Goal: Navigation & Orientation: Find specific page/section

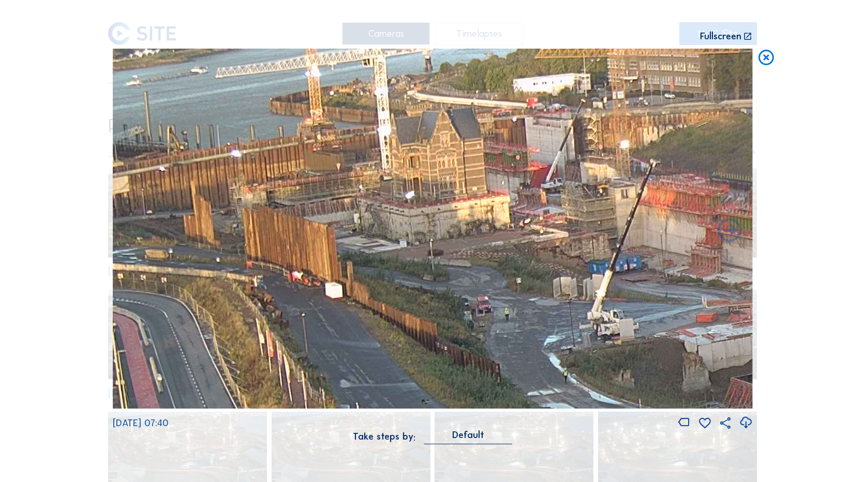
click at [774, 59] on icon at bounding box center [766, 58] width 19 height 19
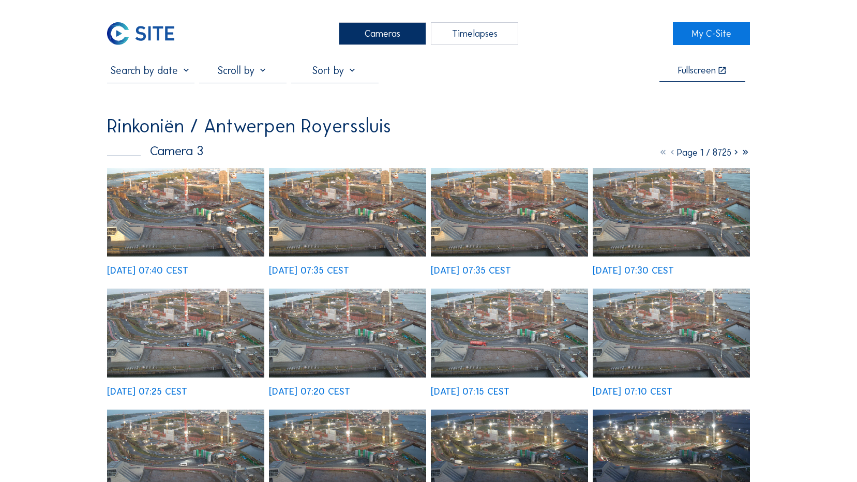
click at [148, 31] on img at bounding box center [140, 33] width 67 height 23
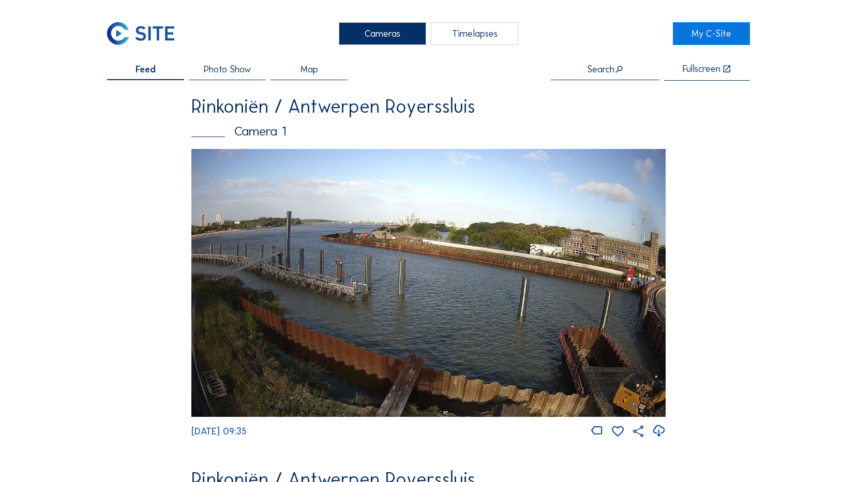
click at [412, 262] on img at bounding box center [428, 283] width 474 height 268
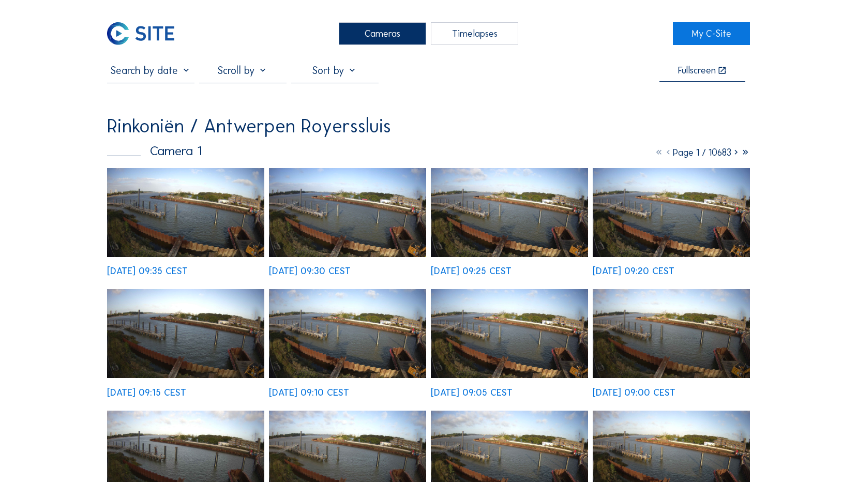
click at [181, 217] on img at bounding box center [185, 212] width 157 height 89
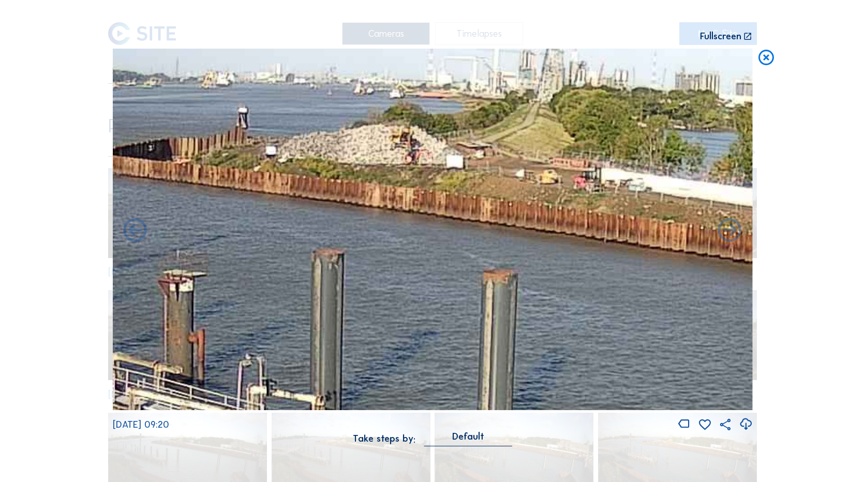
drag, startPoint x: 583, startPoint y: 290, endPoint x: 29, endPoint y: 281, distance: 553.6
click at [29, 281] on div "Scroll to travel through time | Press 'Alt' Button + Scroll to Zoom | Click and…" at bounding box center [432, 241] width 865 height 482
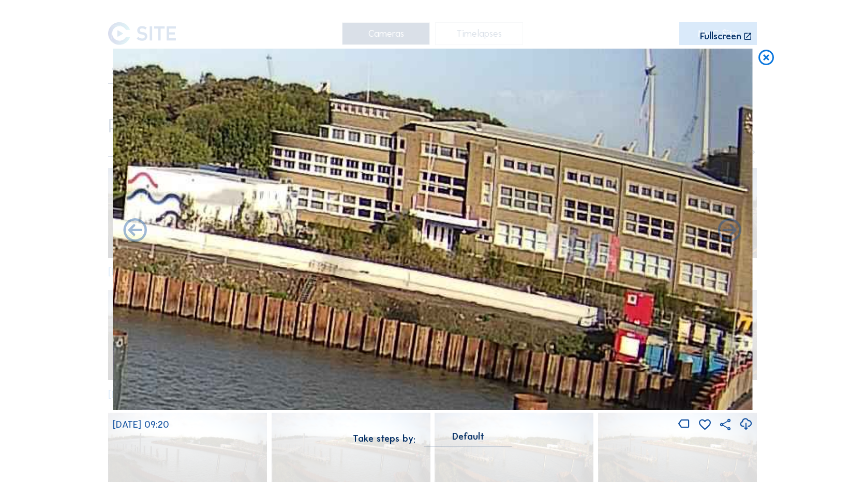
drag, startPoint x: 487, startPoint y: 284, endPoint x: 0, endPoint y: 256, distance: 488.1
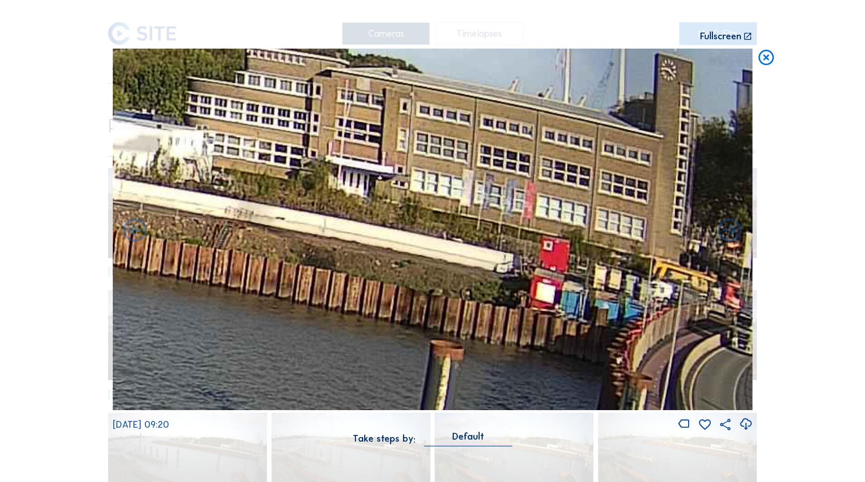
drag, startPoint x: 490, startPoint y: 276, endPoint x: 176, endPoint y: 214, distance: 320.7
click at [173, 214] on img at bounding box center [433, 230] width 640 height 362
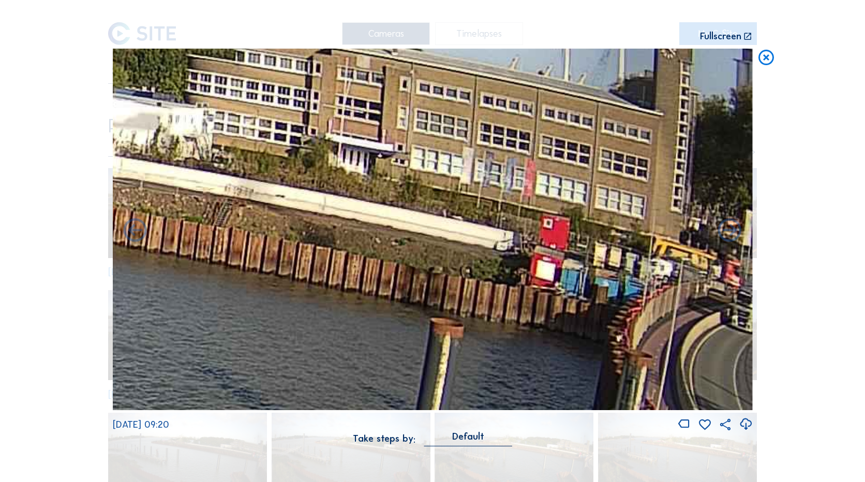
click at [766, 56] on icon at bounding box center [766, 58] width 19 height 19
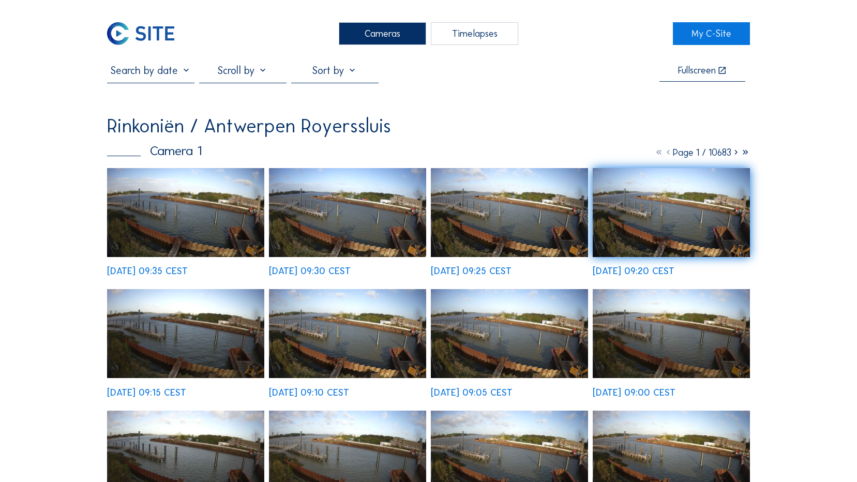
click at [214, 221] on img at bounding box center [185, 212] width 157 height 89
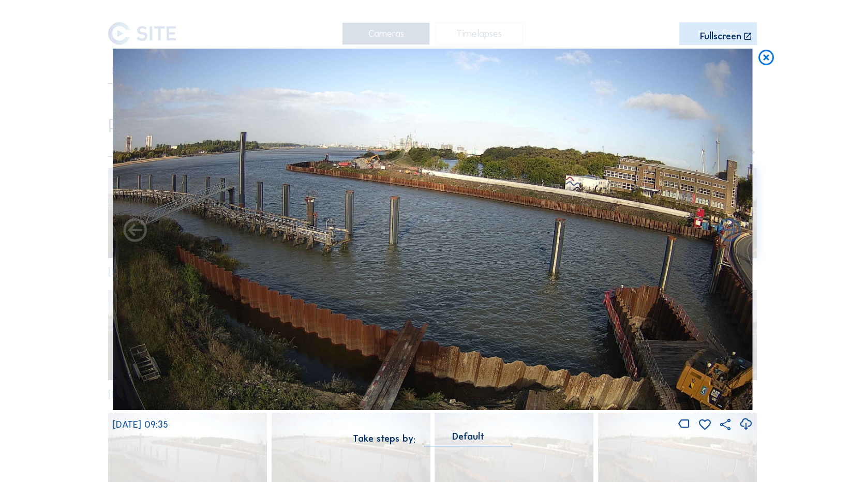
click at [768, 57] on icon at bounding box center [766, 58] width 19 height 19
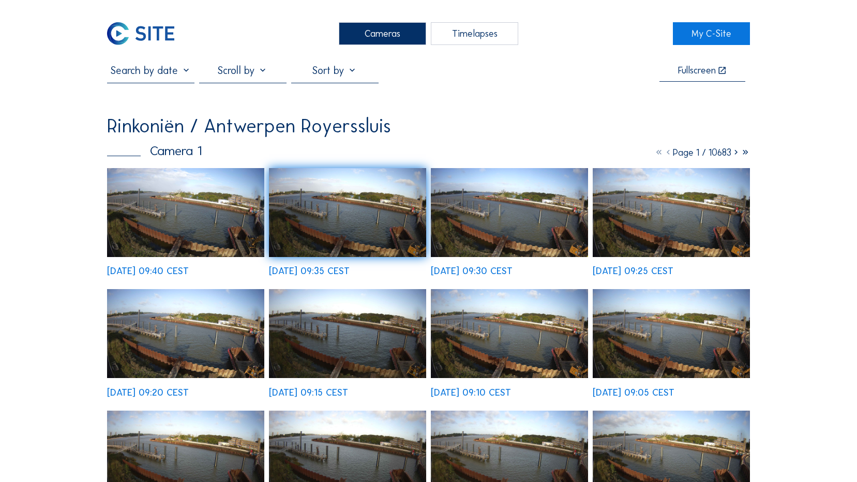
click at [206, 223] on img at bounding box center [185, 212] width 157 height 89
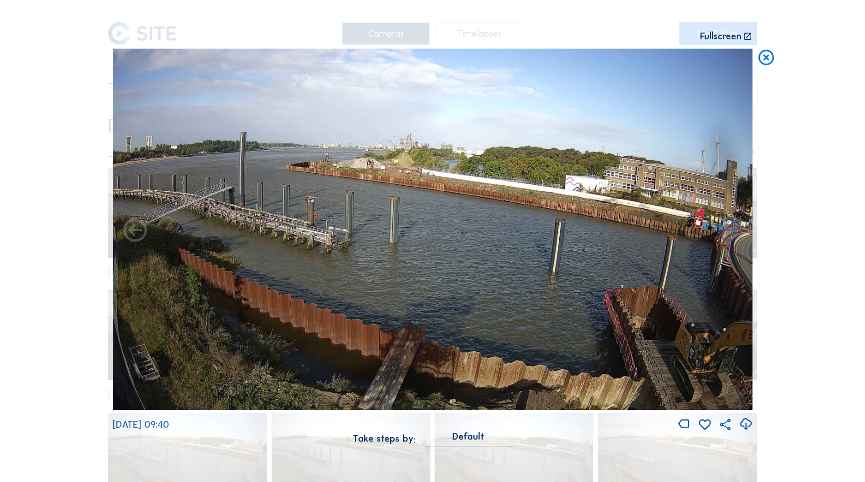
click at [767, 55] on icon at bounding box center [766, 58] width 19 height 19
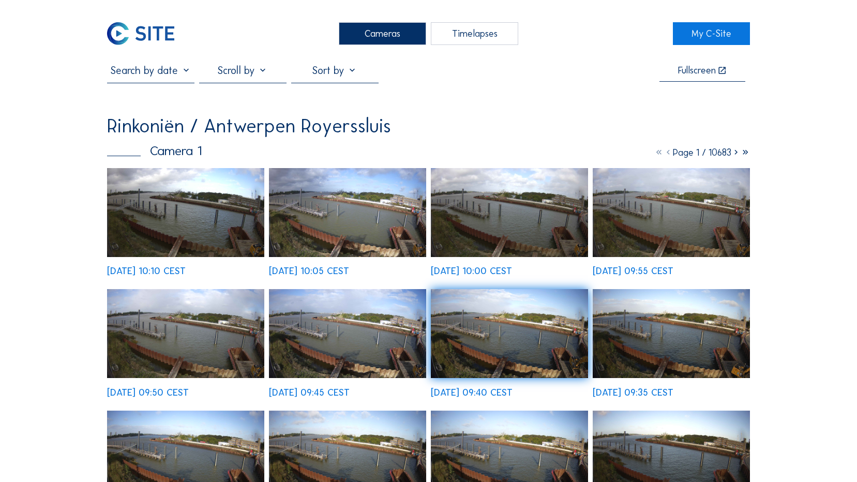
click at [178, 234] on img at bounding box center [185, 212] width 157 height 89
